Goal: Task Accomplishment & Management: Complete application form

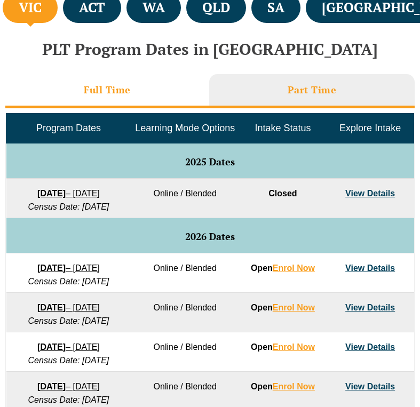
click at [106, 94] on h3 "Full Time" at bounding box center [107, 90] width 47 height 12
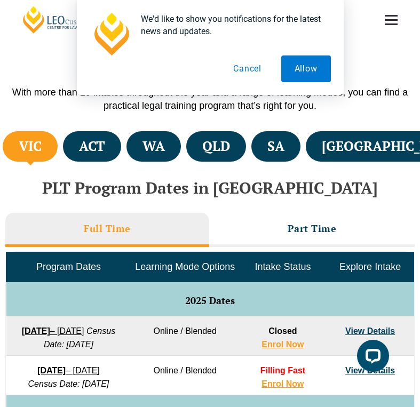
click at [239, 71] on button "Cancel" at bounding box center [247, 68] width 55 height 27
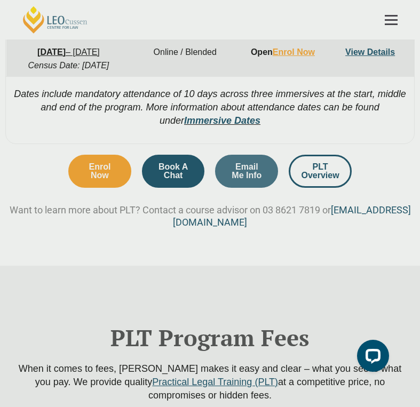
scroll to position [0, 5]
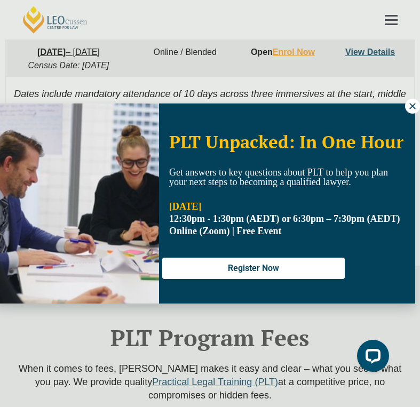
click at [409, 109] on icon at bounding box center [412, 106] width 10 height 10
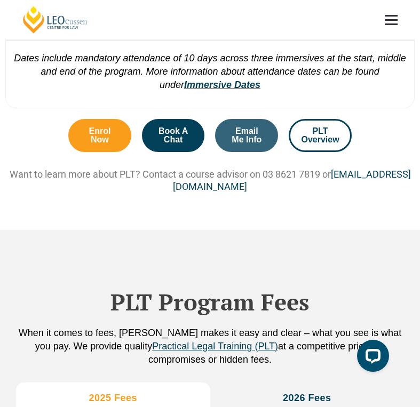
scroll to position [998, 0]
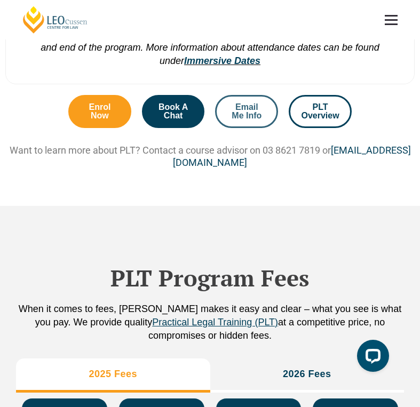
click at [251, 120] on span "Email Me Info" at bounding box center [246, 111] width 34 height 17
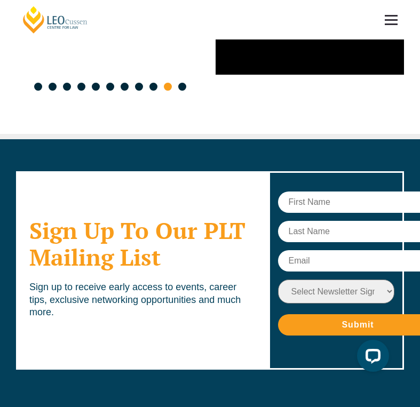
scroll to position [6116, 0]
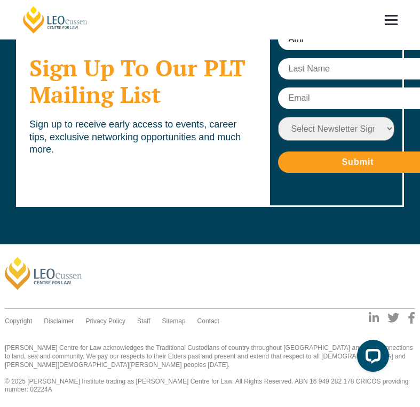
type input "Ami"
type input "Kodama"
type input "[EMAIL_ADDRESS][DOMAIN_NAME]"
select select "tfa_9"
click at [346, 173] on input "Submit" at bounding box center [358, 161] width 160 height 21
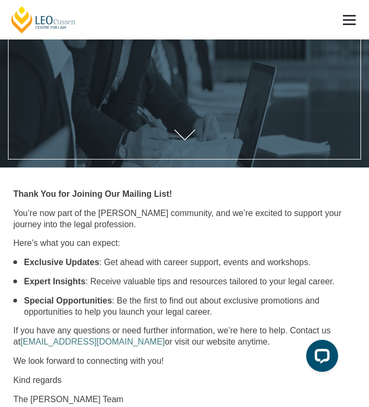
scroll to position [263, 0]
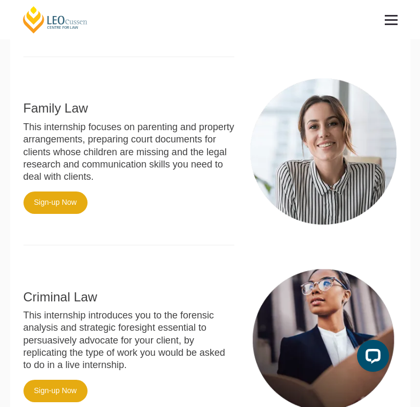
scroll to position [294, 0]
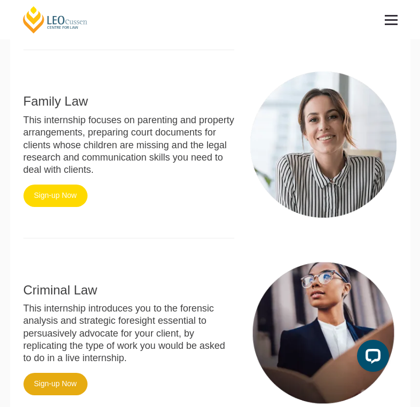
click at [52, 192] on link "Sign-up Now" at bounding box center [55, 195] width 64 height 22
